Goal: Task Accomplishment & Management: Use online tool/utility

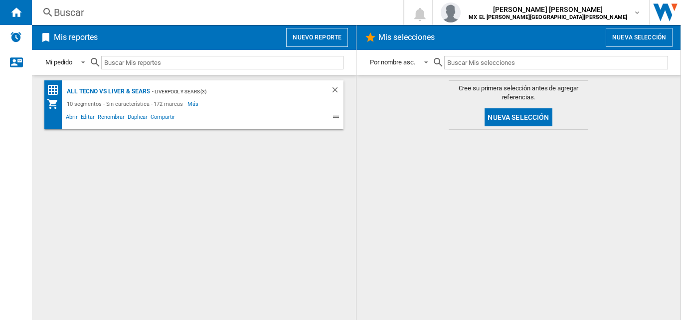
click at [326, 42] on button "Nuevo reporte" at bounding box center [317, 37] width 62 height 19
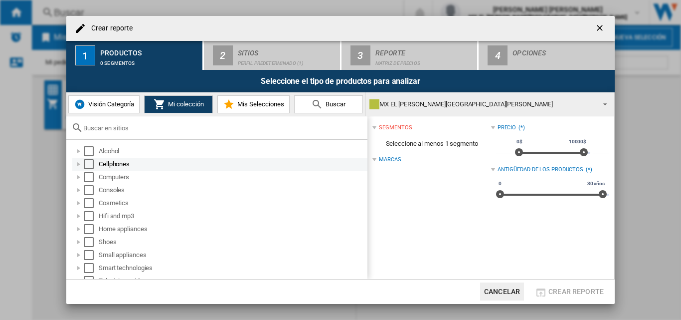
click at [89, 166] on div "Select" at bounding box center [89, 164] width 10 height 10
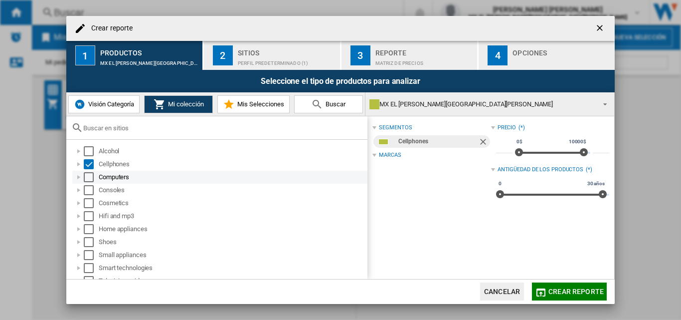
click at [89, 176] on div "Select" at bounding box center [89, 177] width 10 height 10
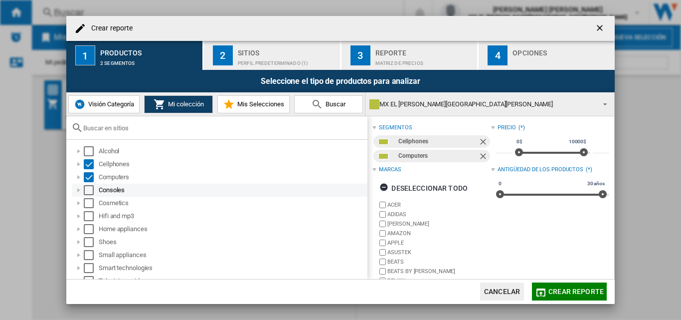
click at [89, 189] on div "Select" at bounding box center [89, 190] width 10 height 10
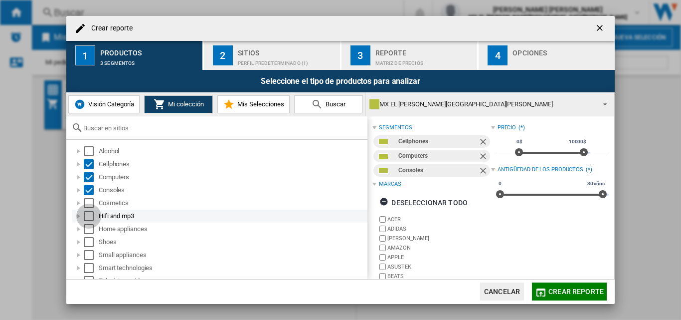
click at [86, 213] on div "Select" at bounding box center [89, 216] width 10 height 10
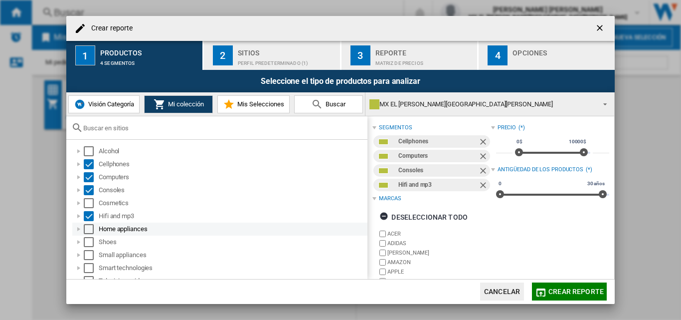
click at [86, 229] on div "Select" at bounding box center [89, 229] width 10 height 10
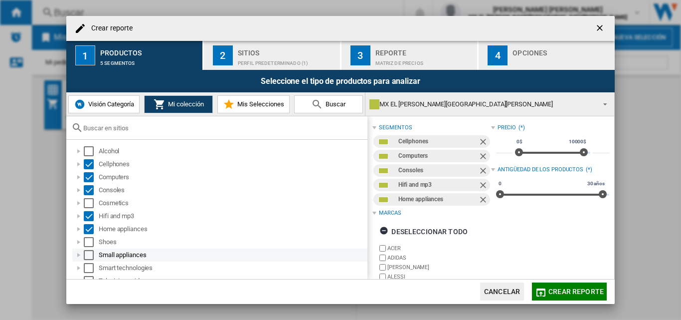
click at [85, 254] on div "Select" at bounding box center [89, 255] width 10 height 10
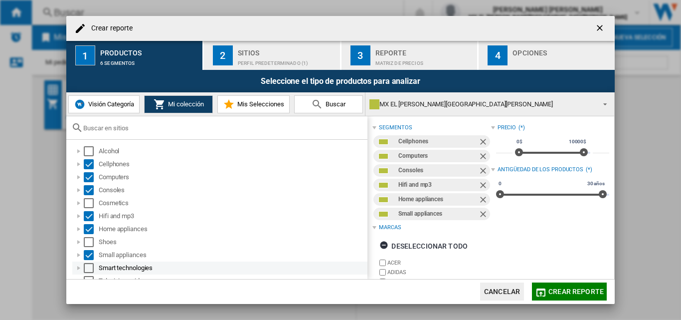
click at [89, 266] on div "Select" at bounding box center [89, 268] width 10 height 10
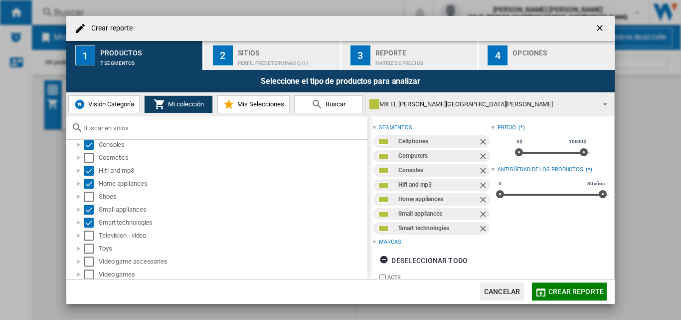
scroll to position [47, 0]
click at [91, 232] on div "Select" at bounding box center [89, 233] width 10 height 10
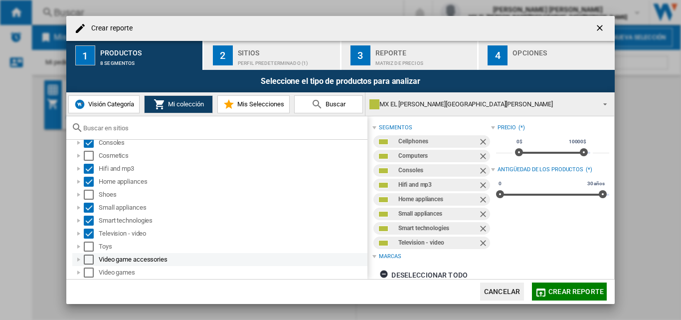
click at [92, 258] on div "Select" at bounding box center [89, 259] width 10 height 10
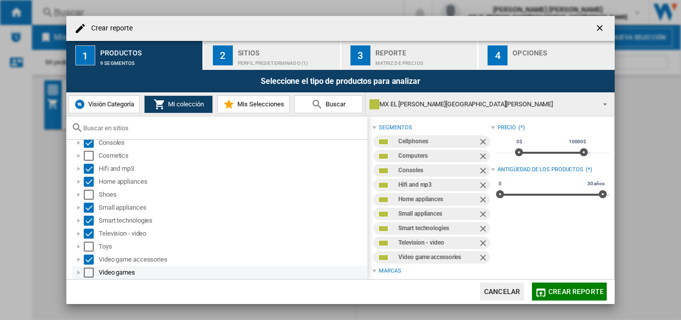
click at [88, 273] on div "Select" at bounding box center [89, 272] width 10 height 10
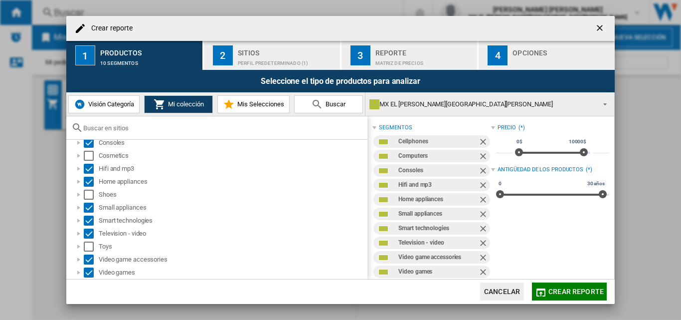
click at [251, 56] on div "Perfil predeterminado (1)" at bounding box center [287, 60] width 98 height 10
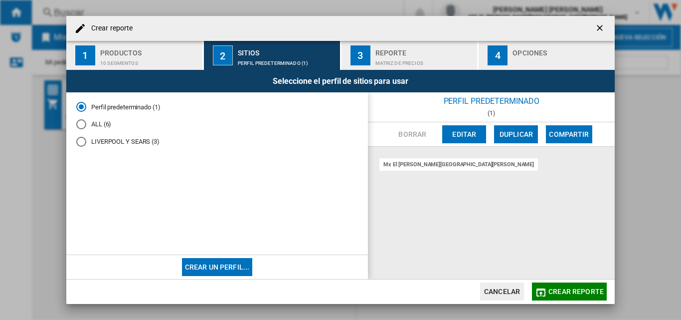
click at [79, 127] on div "ALL (6)" at bounding box center [81, 124] width 10 height 10
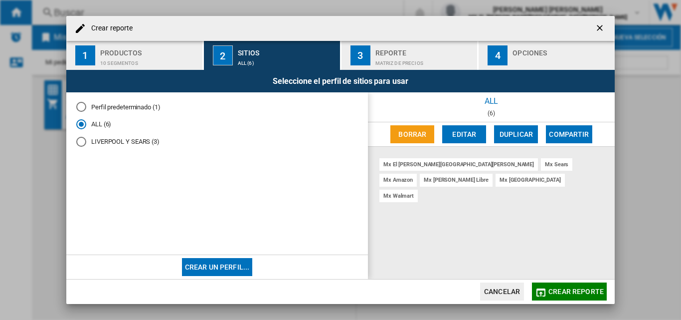
click at [399, 58] on div "Matriz de precios" at bounding box center [424, 60] width 98 height 10
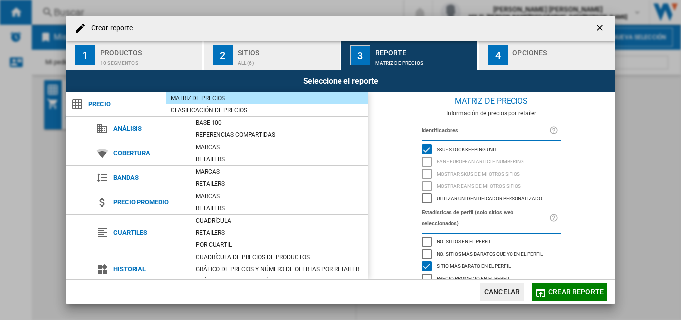
click at [541, 57] on div "button" at bounding box center [562, 60] width 98 height 10
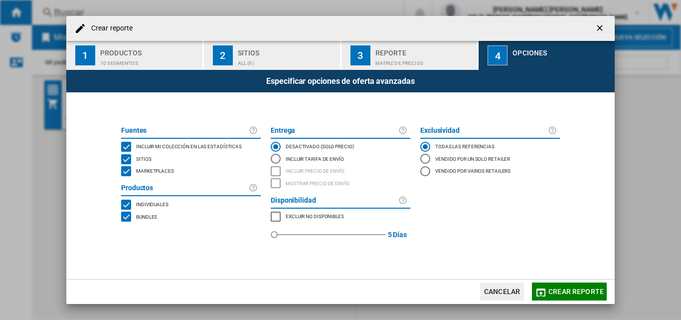
click at [593, 286] on button "Crear reporte" at bounding box center [569, 291] width 75 height 18
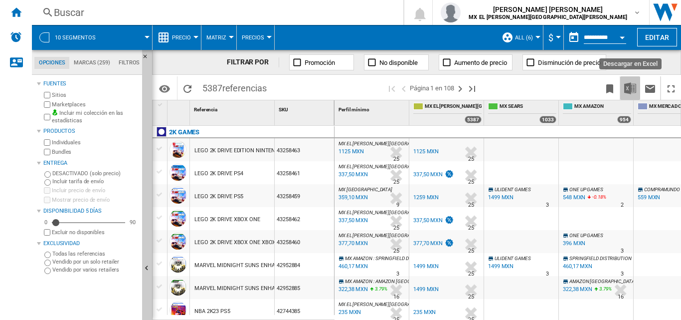
click at [636, 87] on img "Descargar en Excel" at bounding box center [630, 88] width 12 height 12
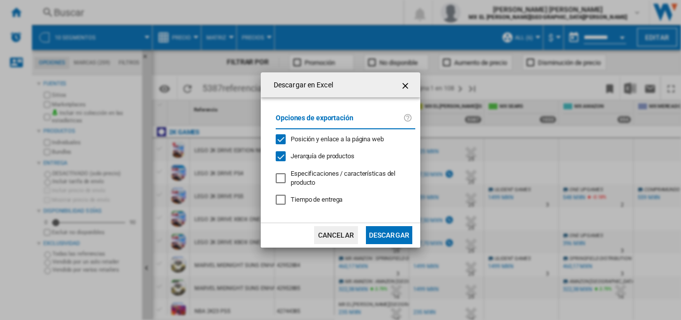
click at [398, 235] on button "Descargar" at bounding box center [389, 235] width 46 height 18
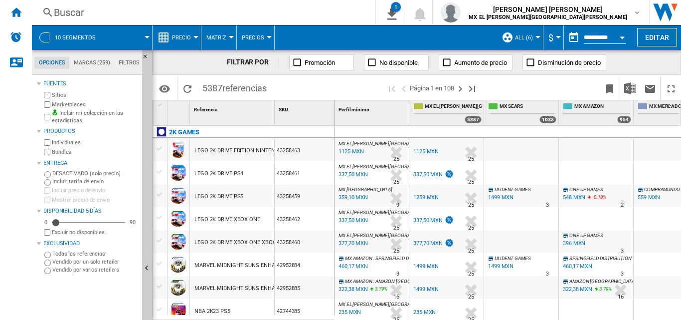
click at [649, 196] on div "559 MXN" at bounding box center [649, 197] width 22 height 6
